Goal: Information Seeking & Learning: Learn about a topic

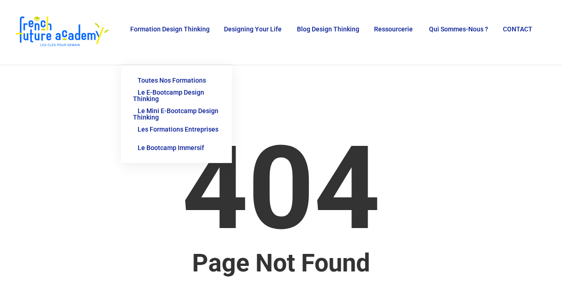
click at [168, 26] on span "Formation Design Thinking" at bounding box center [169, 28] width 79 height 7
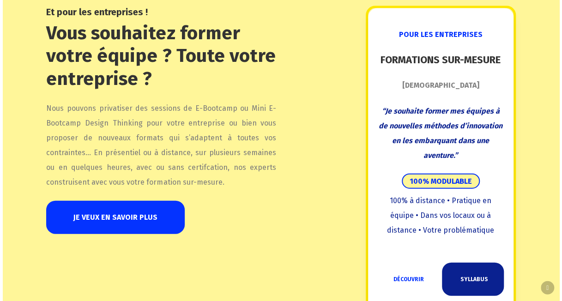
scroll to position [924, 0]
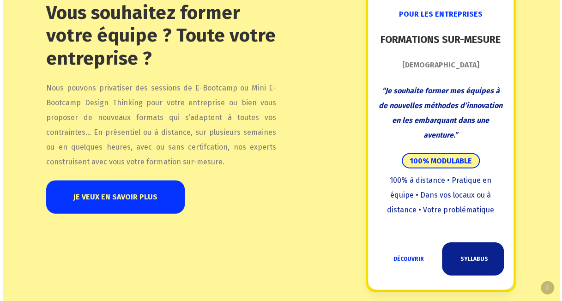
click at [137, 186] on link "JE VEUX EN SAVOIR PLUS" at bounding box center [115, 197] width 139 height 33
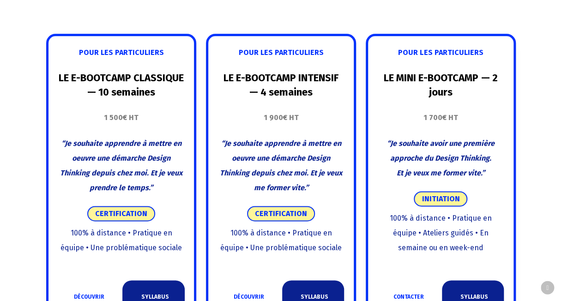
scroll to position [554, 0]
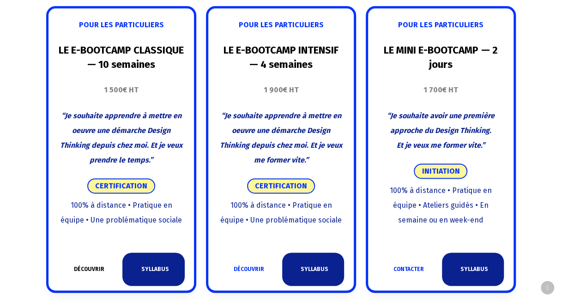
click at [93, 254] on link "DÉCOUVRIR" at bounding box center [89, 269] width 62 height 33
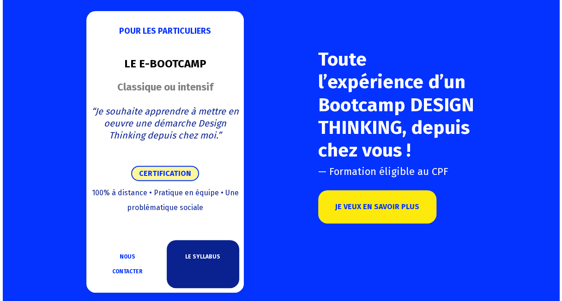
scroll to position [92, 0]
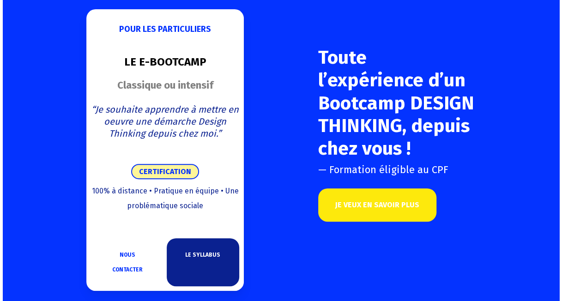
click at [398, 188] on link "JE VEUX EN SAVOIR PLUS" at bounding box center [377, 204] width 118 height 33
